Goal: Task Accomplishment & Management: Manage account settings

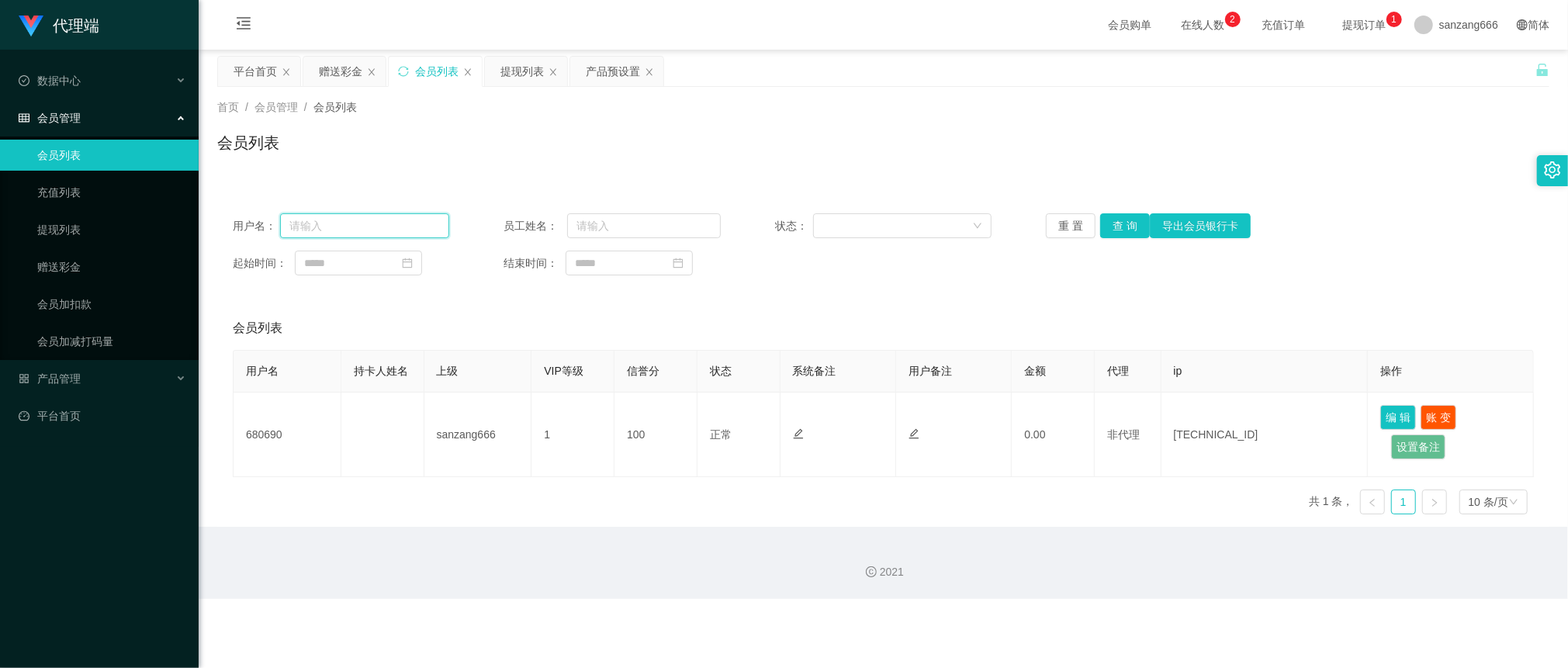
click at [327, 238] on input "text" at bounding box center [365, 225] width 170 height 25
type input "680690"
drag, startPoint x: 1103, startPoint y: 227, endPoint x: 1113, endPoint y: 224, distance: 10.4
click at [1103, 227] on button "查 询" at bounding box center [1125, 225] width 49 height 25
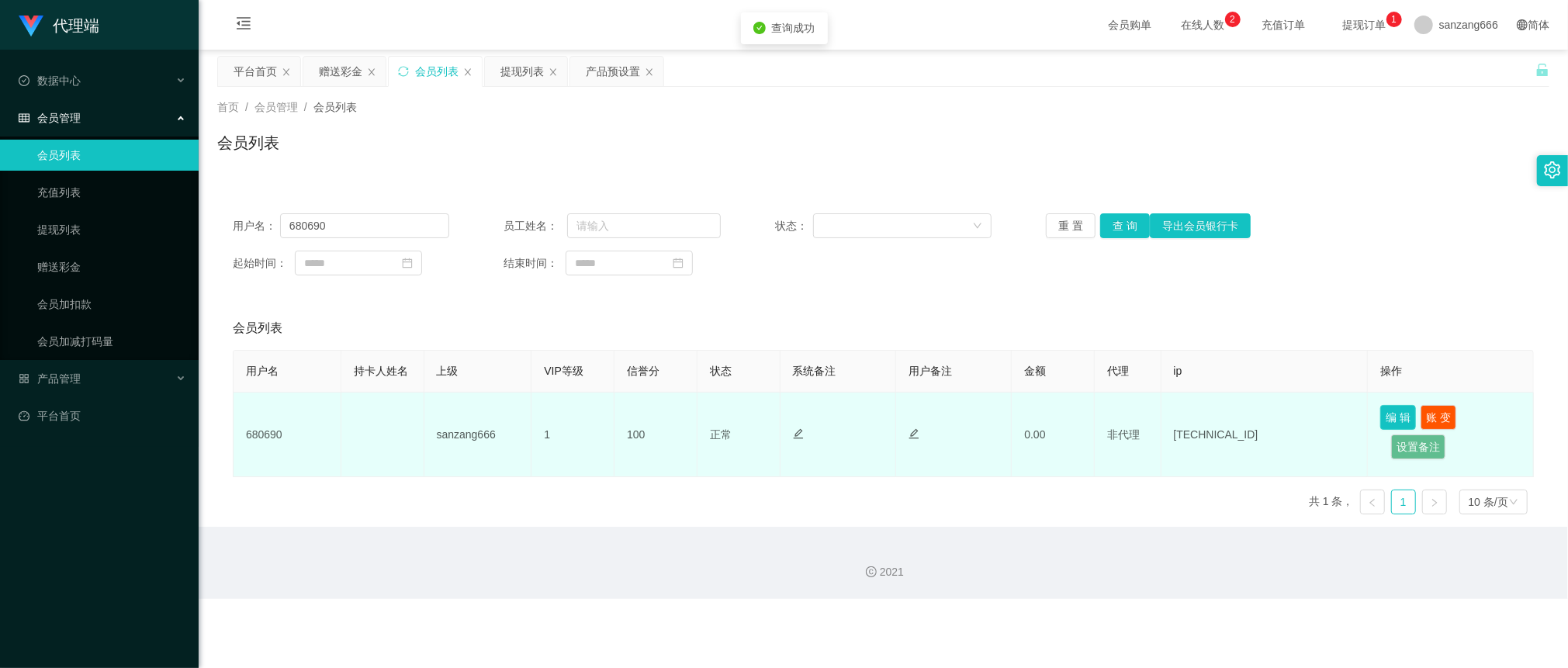
click at [1394, 418] on button "编 辑" at bounding box center [1398, 418] width 36 height 25
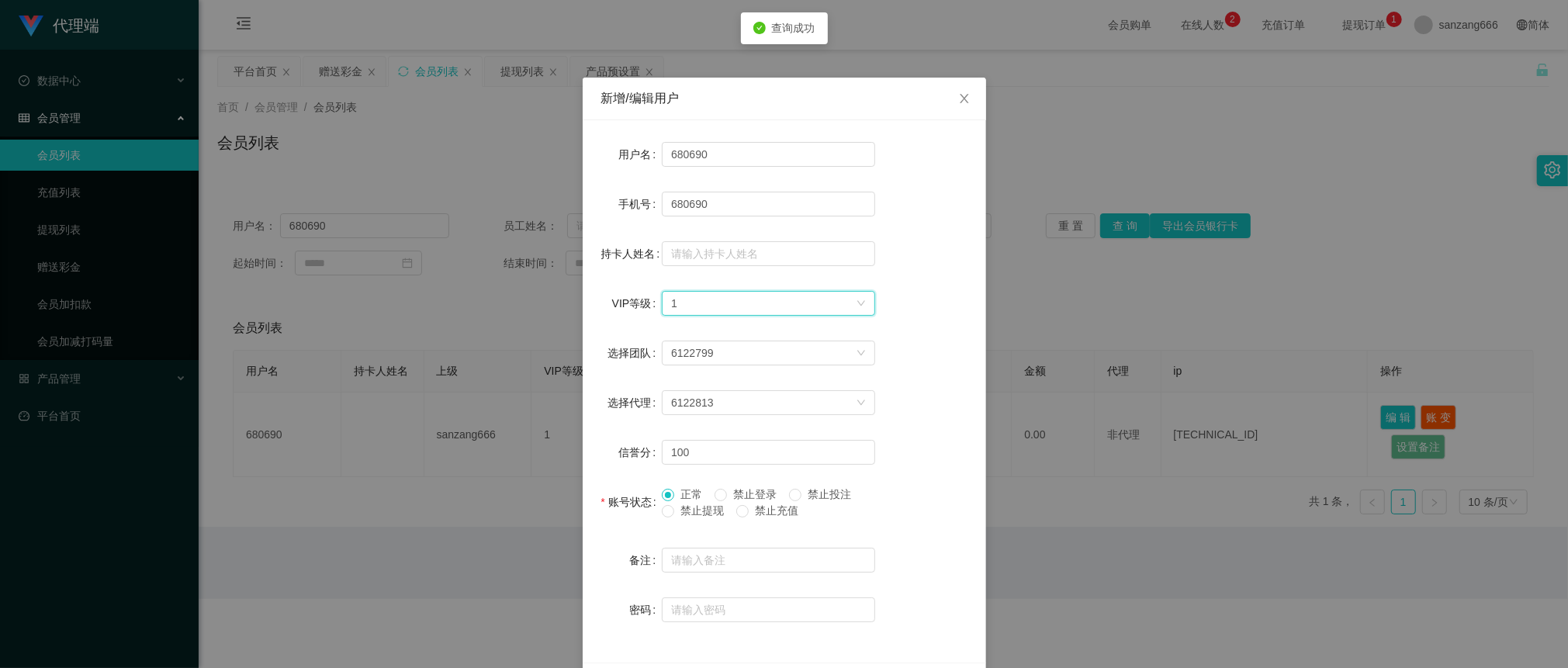
click at [835, 304] on div "选择VIP等级 1" at bounding box center [763, 303] width 185 height 24
click at [715, 498] on li "VIP9" at bounding box center [760, 498] width 213 height 25
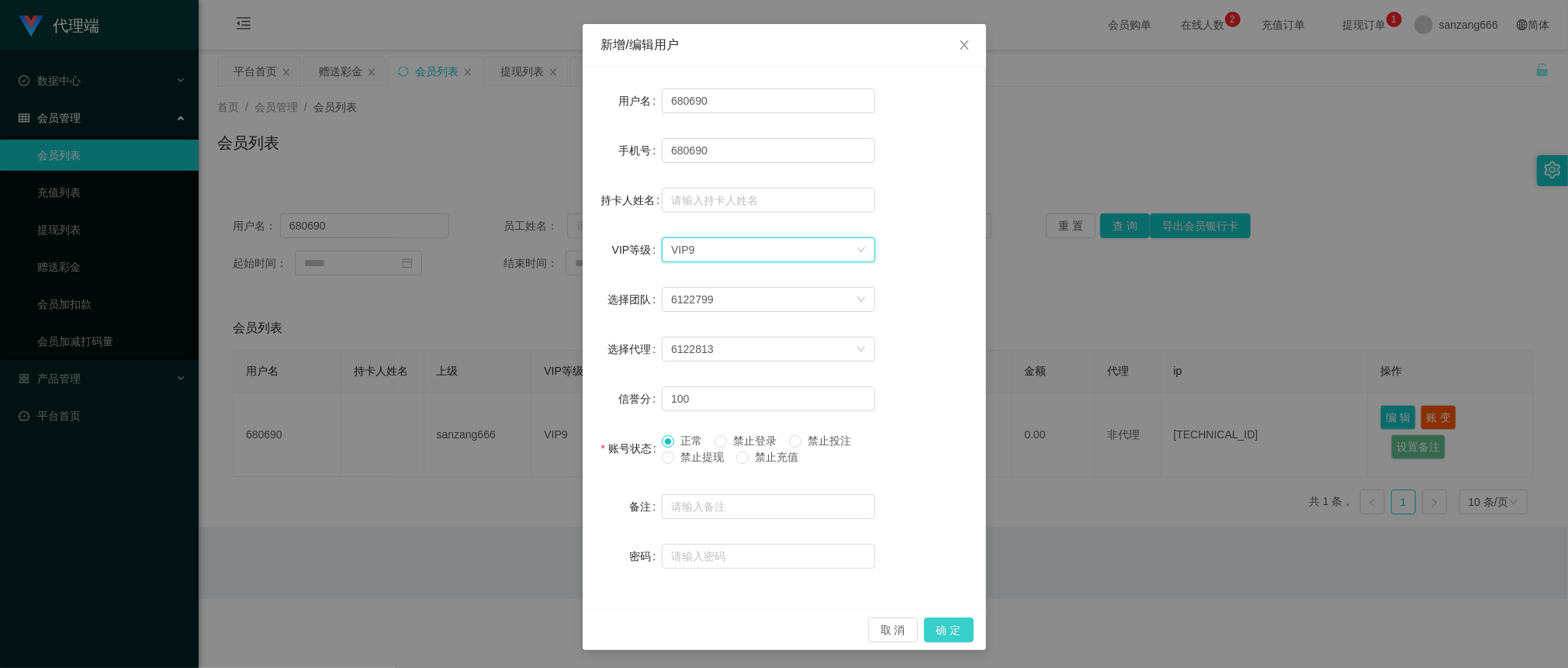
click at [945, 637] on button "确 定" at bounding box center [948, 630] width 49 height 25
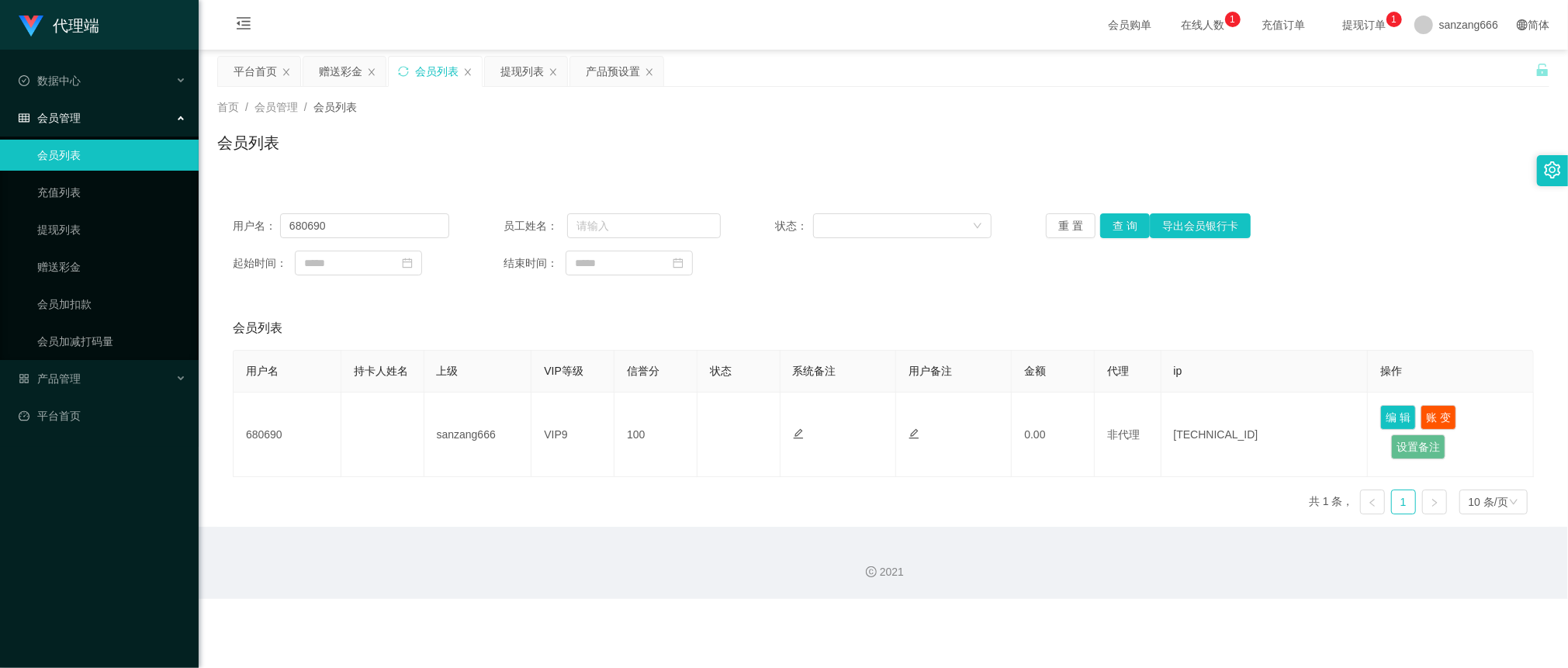
click at [1366, 28] on span "提现订单 0 1 2 3 4 5 6 7 8 9 0 1 2 3 4 5 6 7 8 9 0 1 2 3 4 5 6 7 8 9" at bounding box center [1365, 24] width 59 height 11
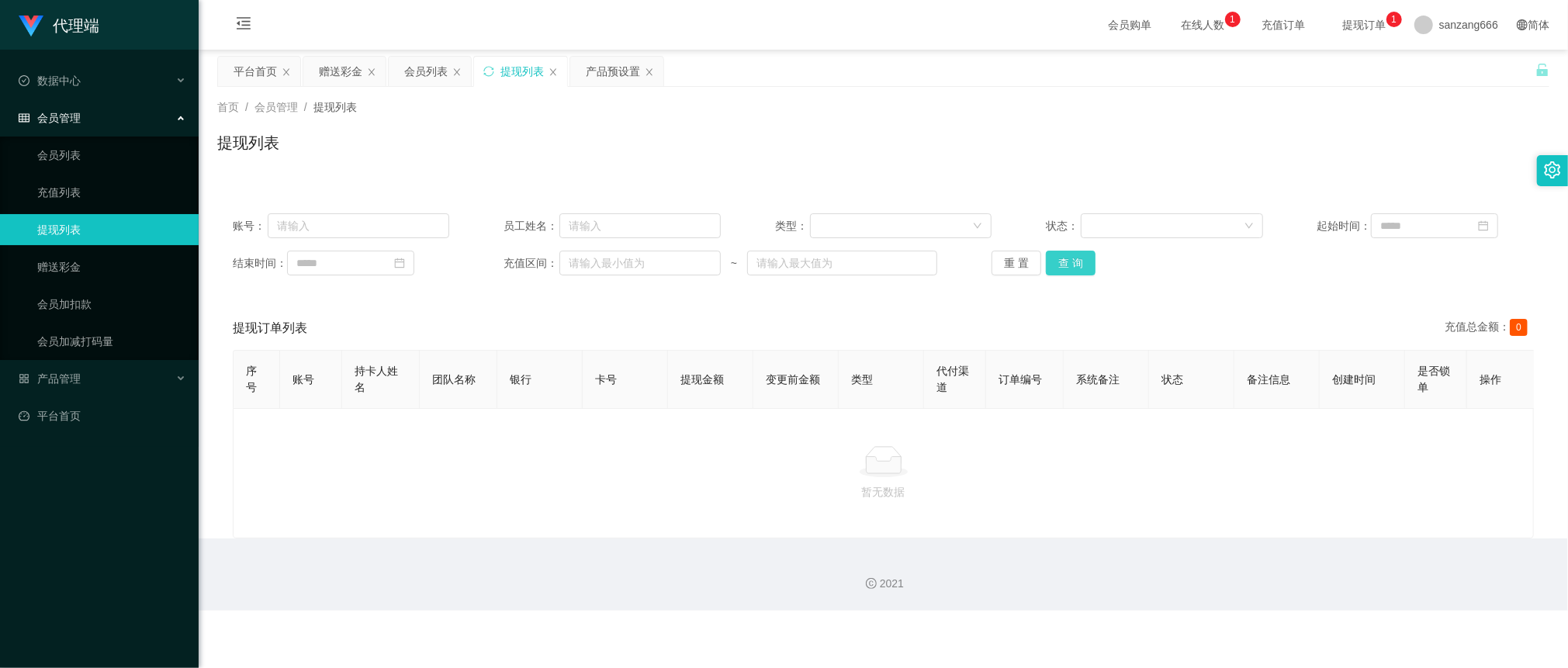
click at [1066, 262] on button "查 询" at bounding box center [1070, 263] width 49 height 25
click at [1174, 19] on span "在线人数 0 1 2 3 4 5 6 7 8 9 0 1 2 3 4 5 6 7 8 9 0 1 2 3 4 5 6 7 8 9" at bounding box center [1203, 24] width 59 height 11
